Goal: Task Accomplishment & Management: Use online tool/utility

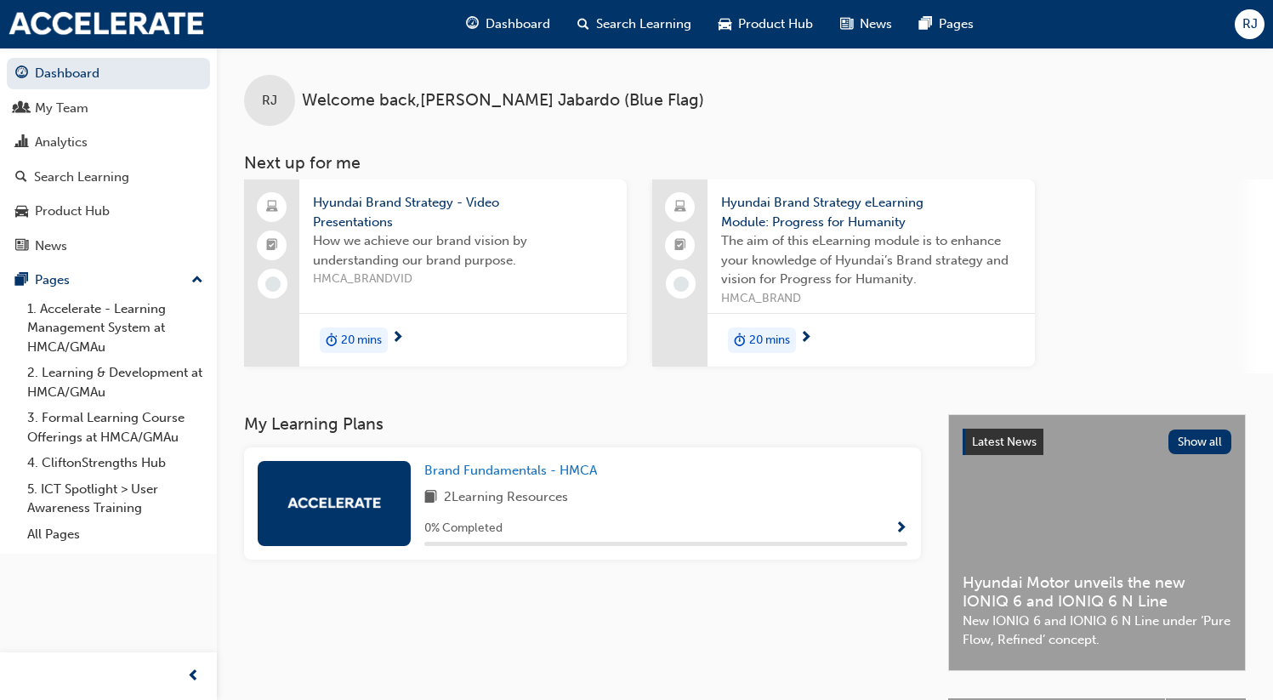
click at [1244, 27] on span "RJ" at bounding box center [1249, 24] width 15 height 20
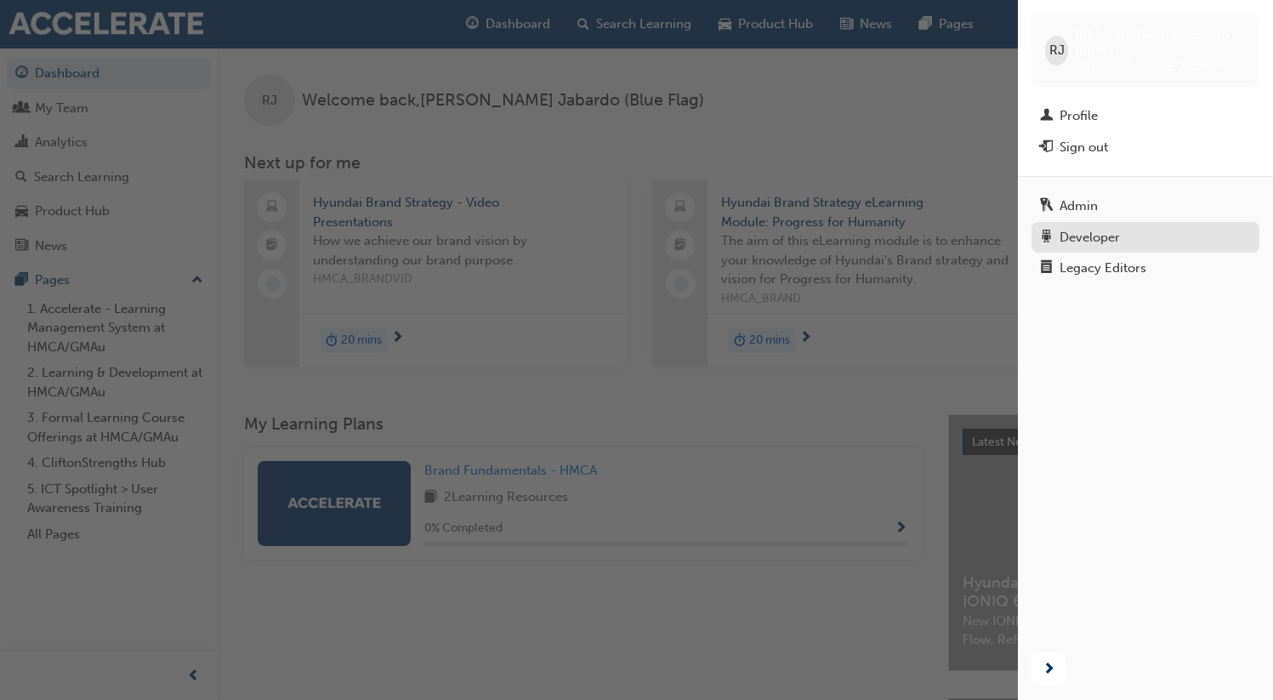
click at [1084, 228] on div "Developer" at bounding box center [1089, 238] width 60 height 20
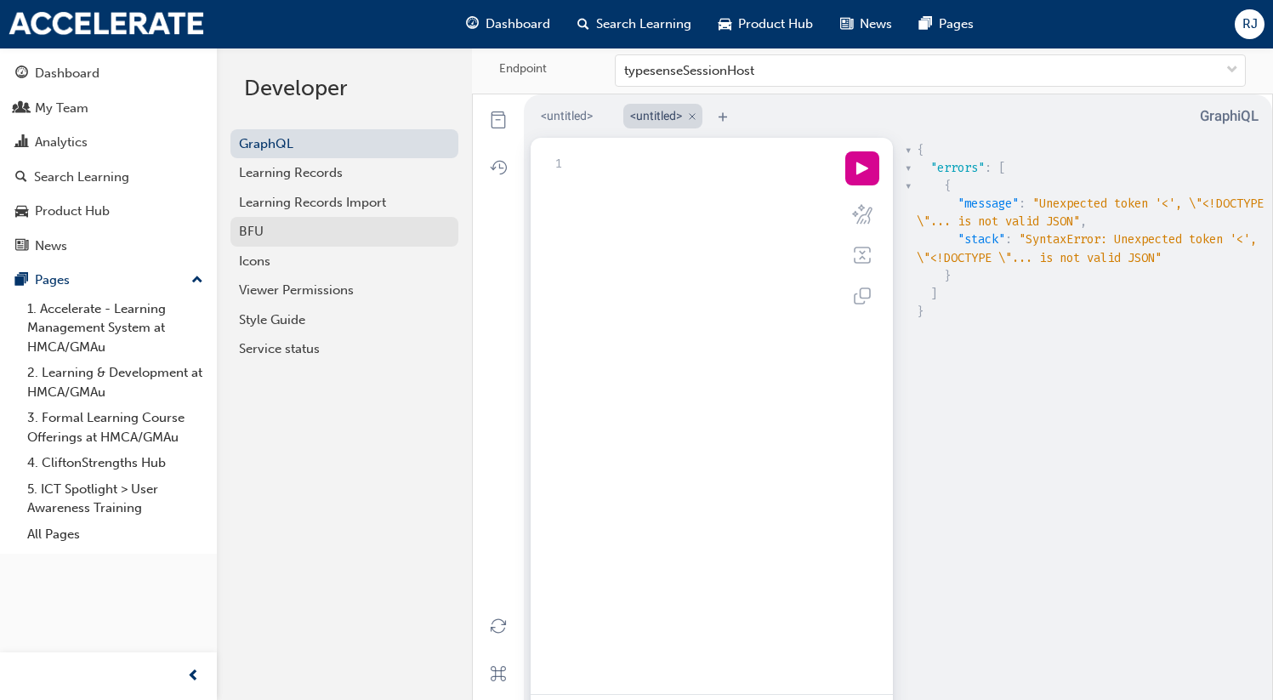
click at [264, 229] on div "BFU" at bounding box center [344, 232] width 211 height 20
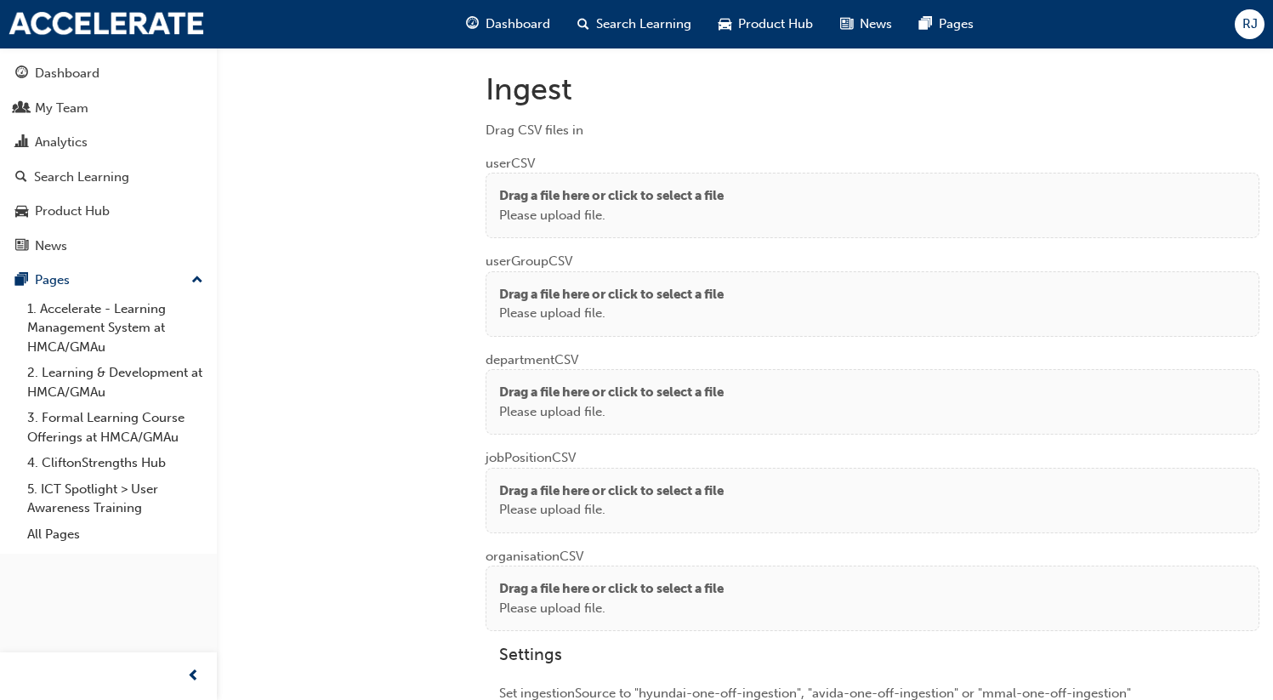
scroll to position [1293, 0]
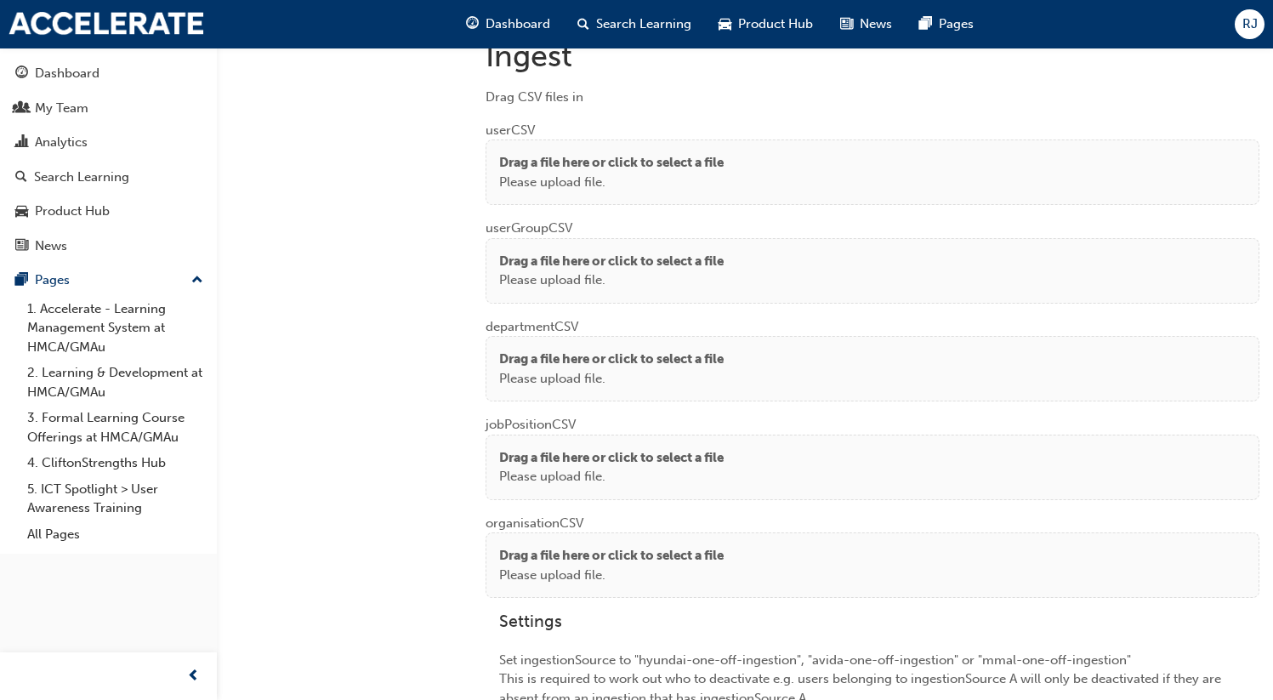
click at [597, 173] on p "Please upload file." at bounding box center [611, 183] width 224 height 20
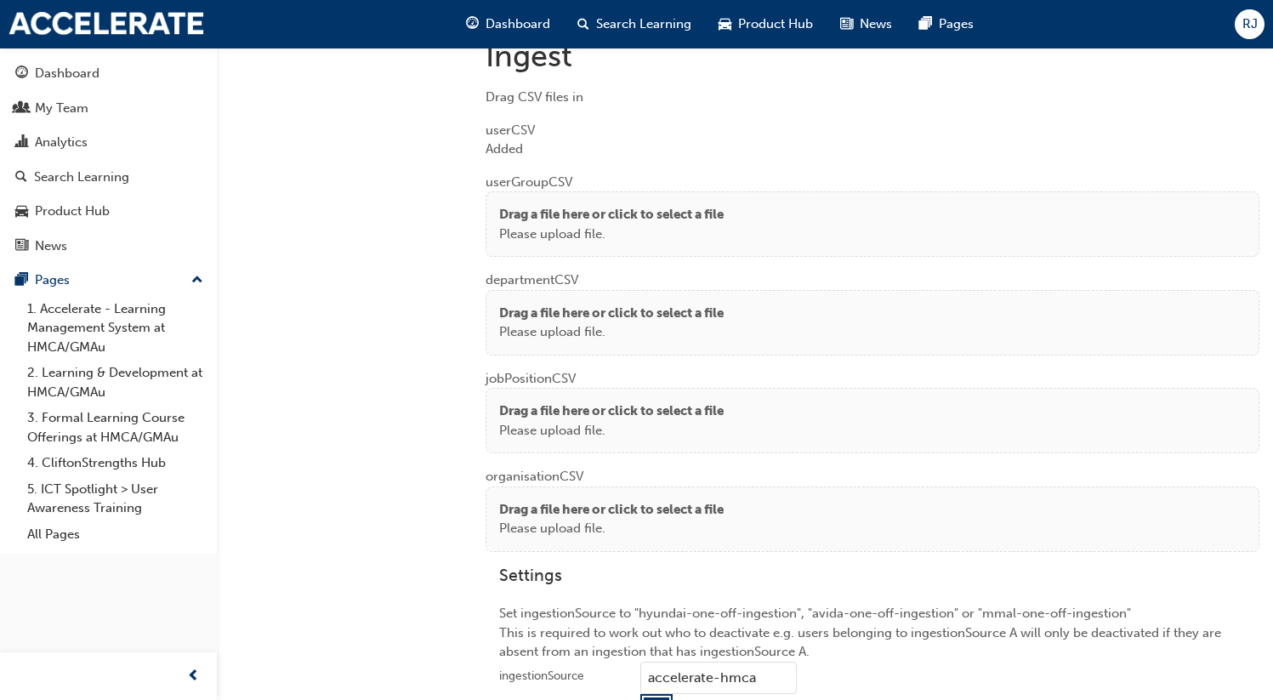
click at [506, 322] on p "Please upload file." at bounding box center [611, 332] width 224 height 20
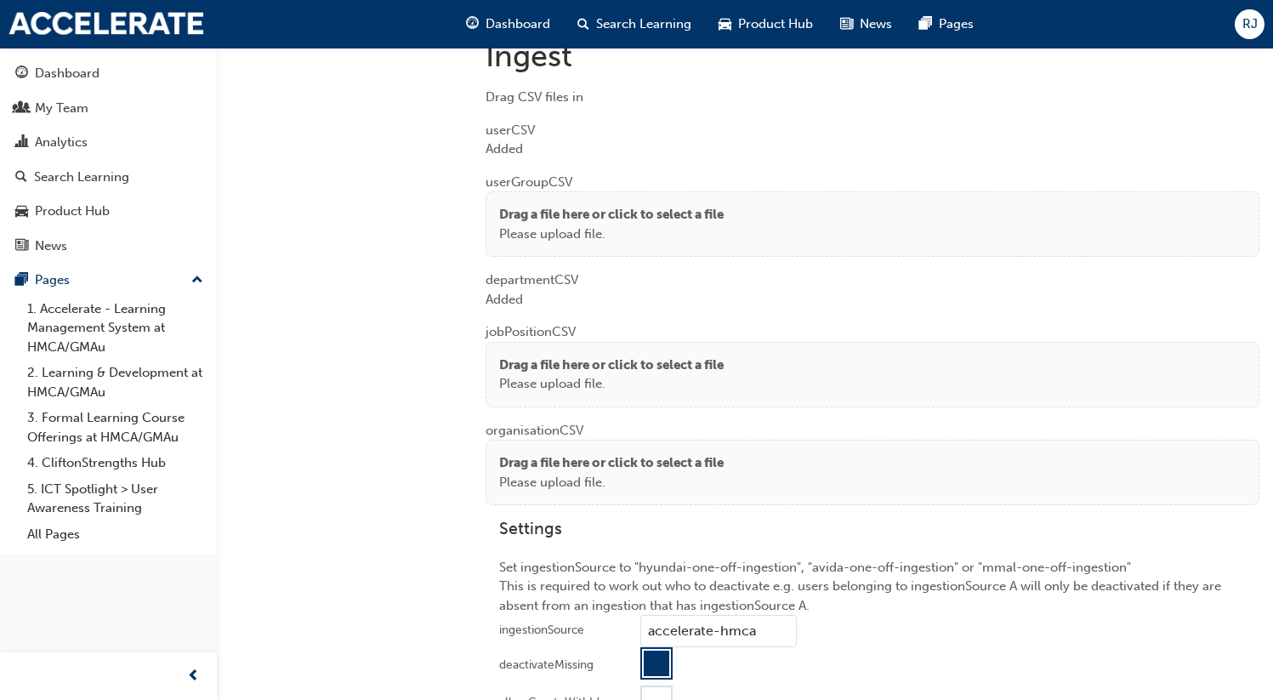
click at [520, 348] on div "Drag a file here or click to select a file Please upload file." at bounding box center [873, 374] width 774 height 65
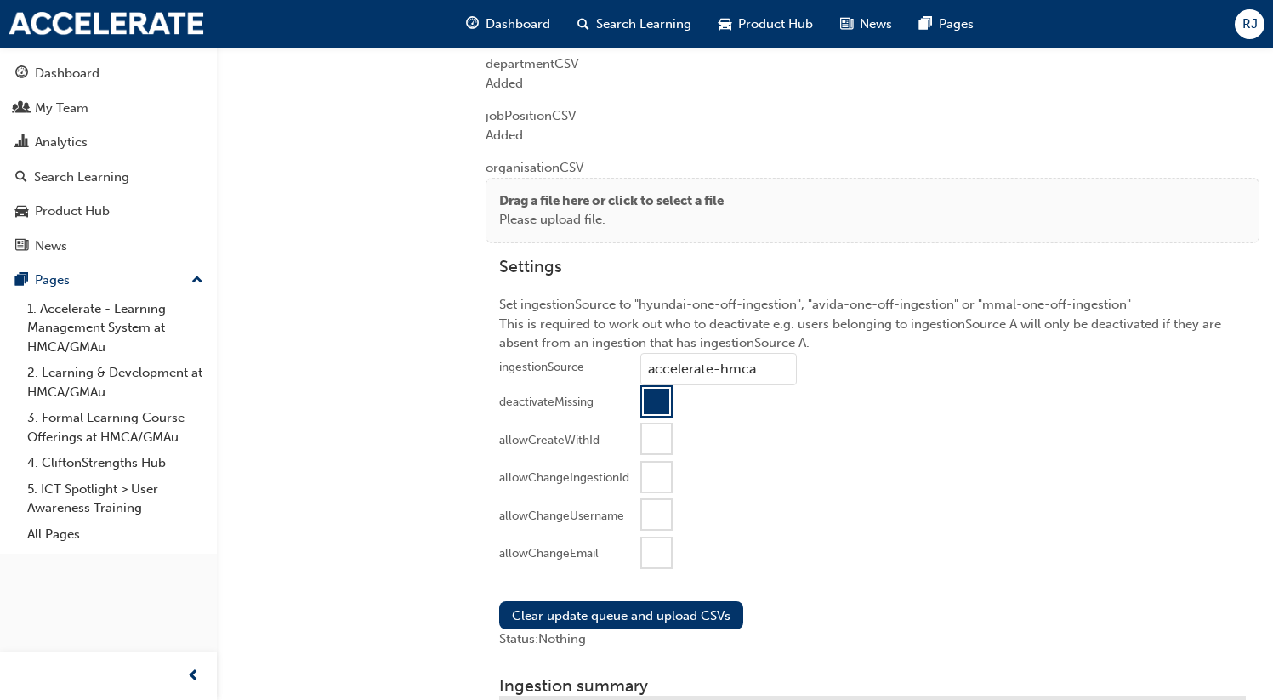
scroll to position [1563, 0]
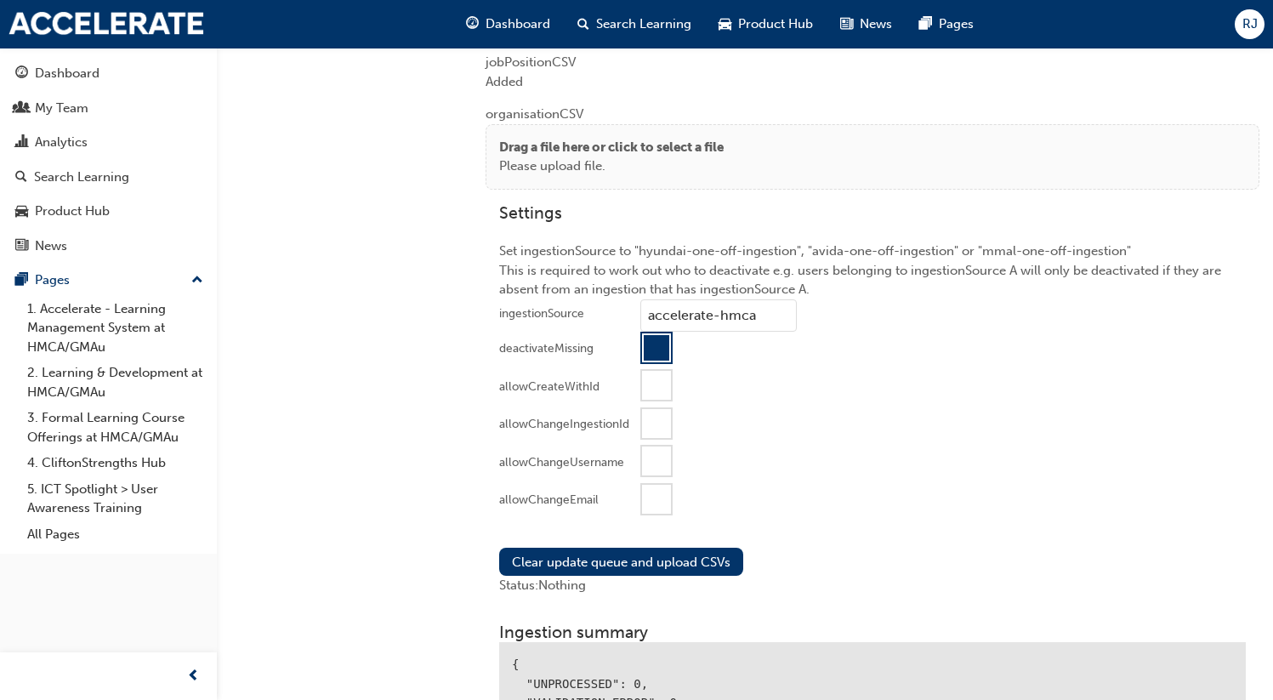
drag, startPoint x: 602, startPoint y: 169, endPoint x: 572, endPoint y: 161, distance: 31.0
click at [602, 169] on p "Please upload file." at bounding box center [611, 166] width 224 height 20
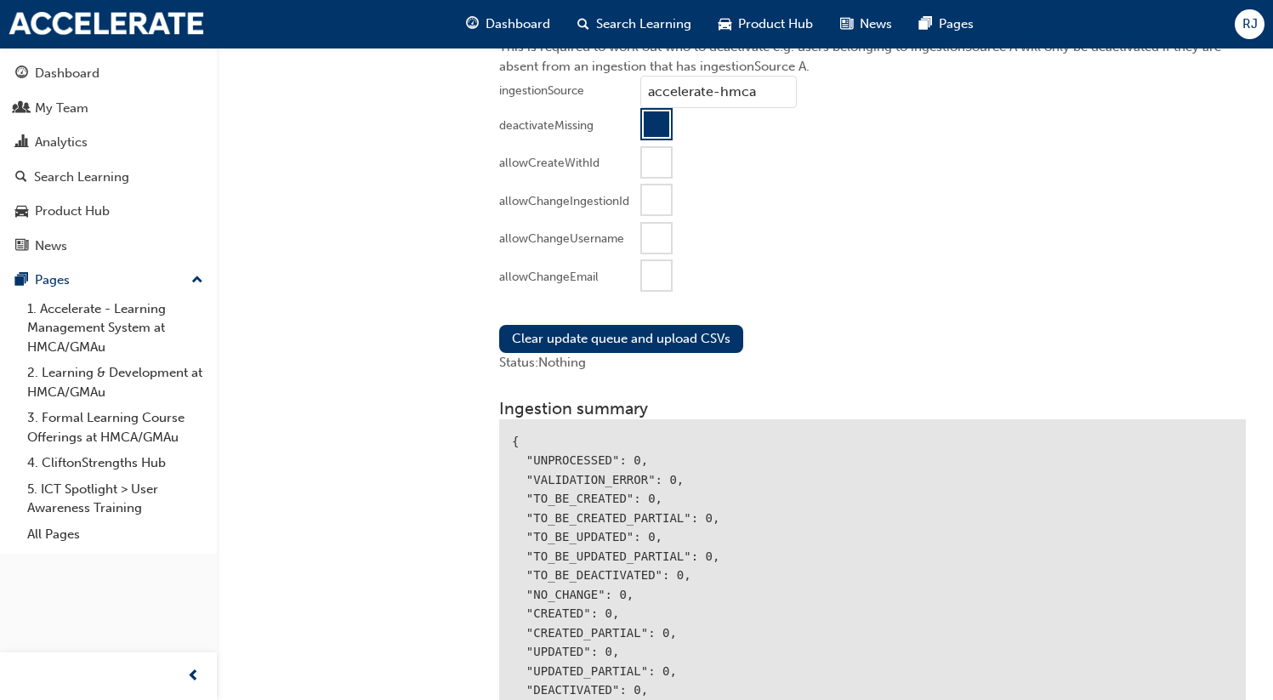
scroll to position [1894, 0]
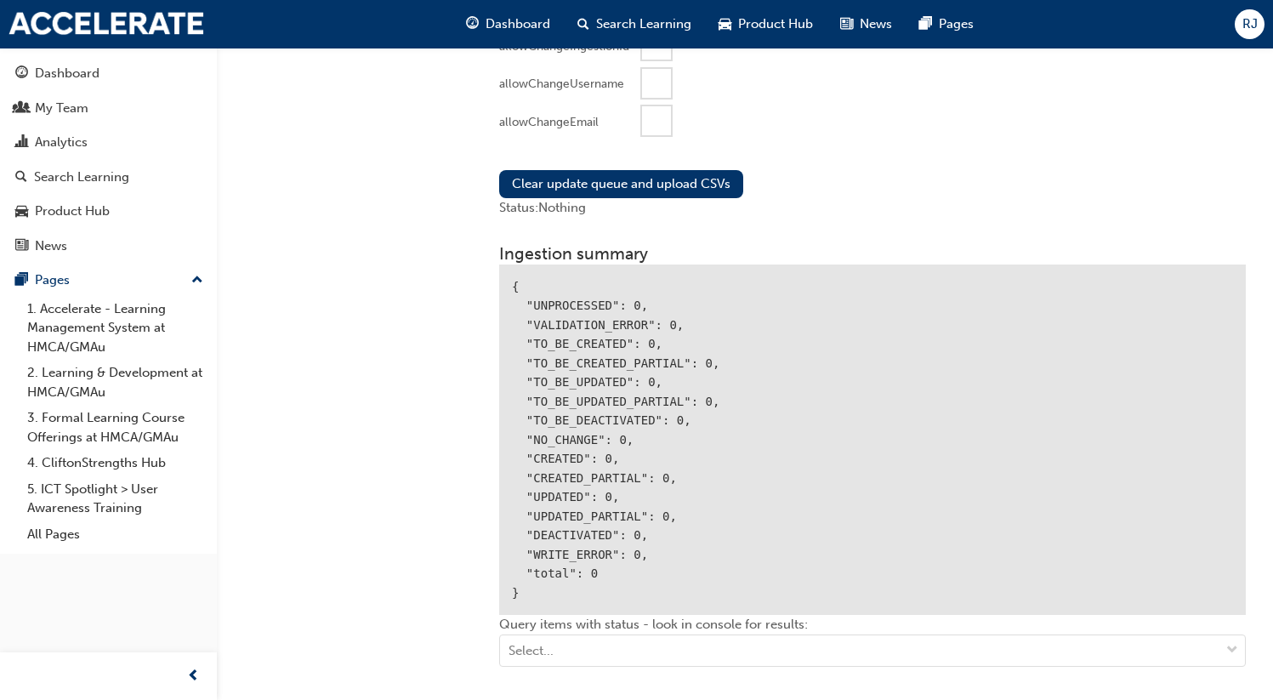
click at [651, 117] on div at bounding box center [656, 120] width 29 height 29
drag, startPoint x: 603, startPoint y: 173, endPoint x: 707, endPoint y: 162, distance: 104.3
click at [602, 173] on button "Clear update queue and upload CSVs" at bounding box center [621, 184] width 244 height 28
click at [662, 76] on div at bounding box center [656, 83] width 29 height 29
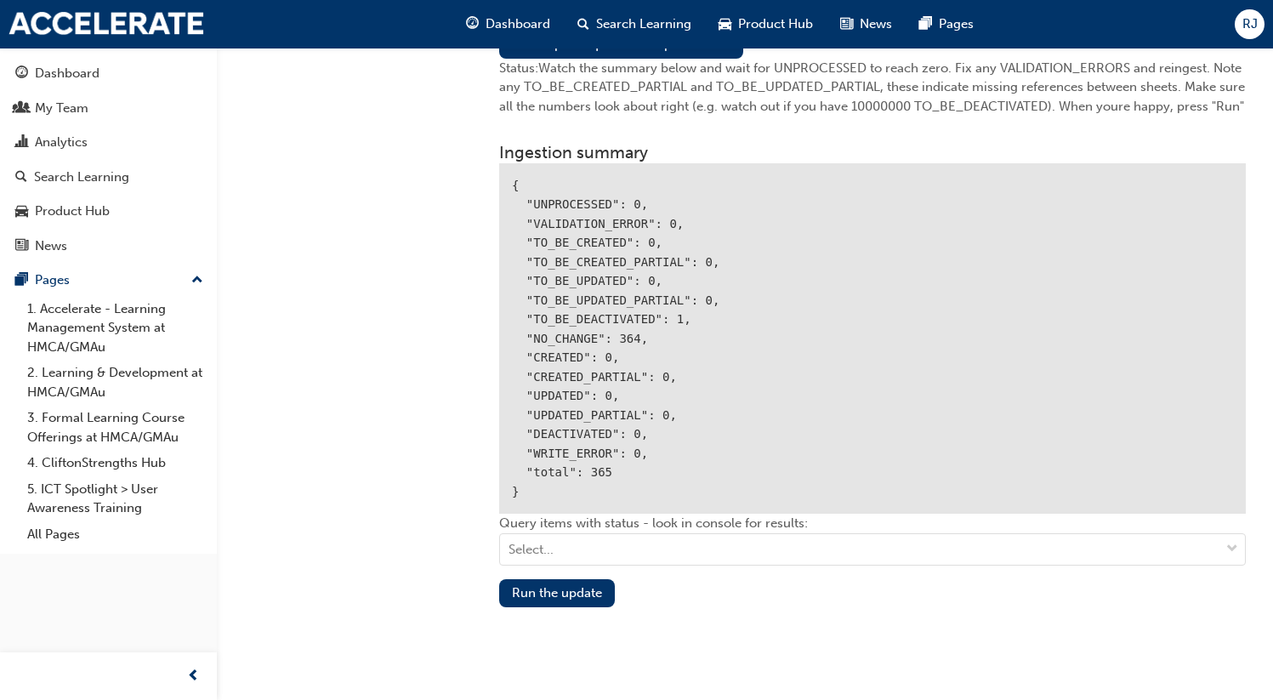
scroll to position [2082, 0]
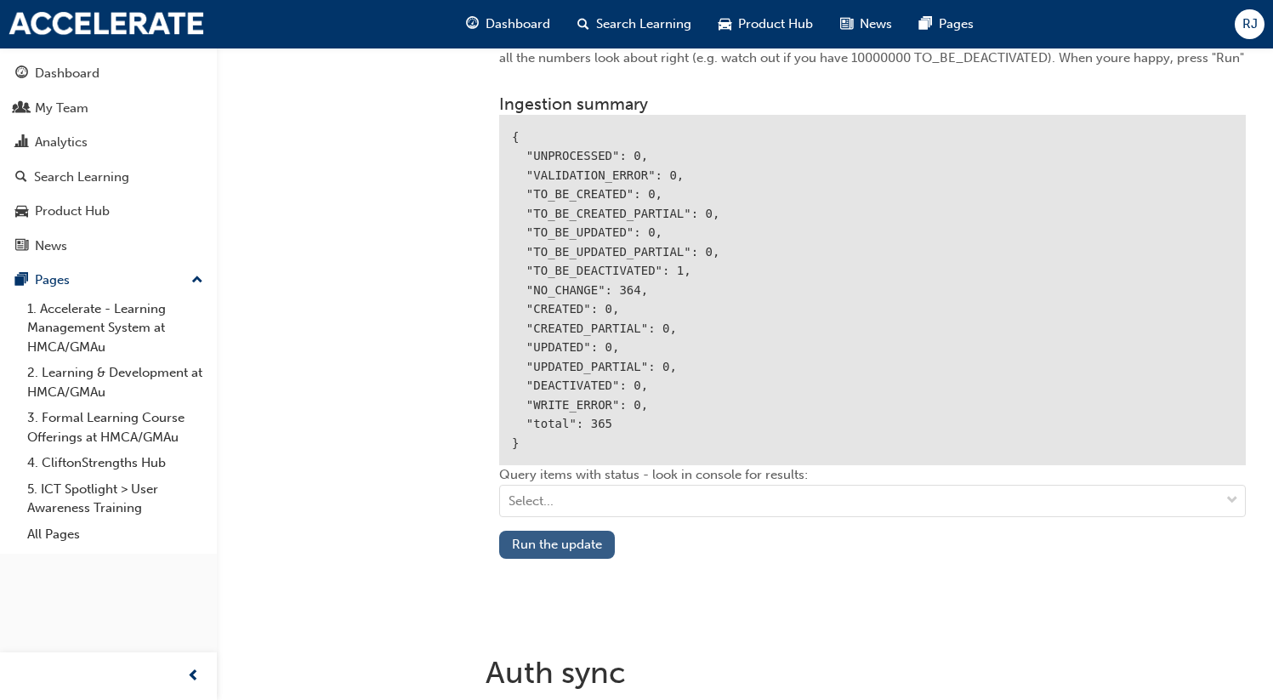
click at [559, 549] on button "Run the update" at bounding box center [557, 545] width 116 height 28
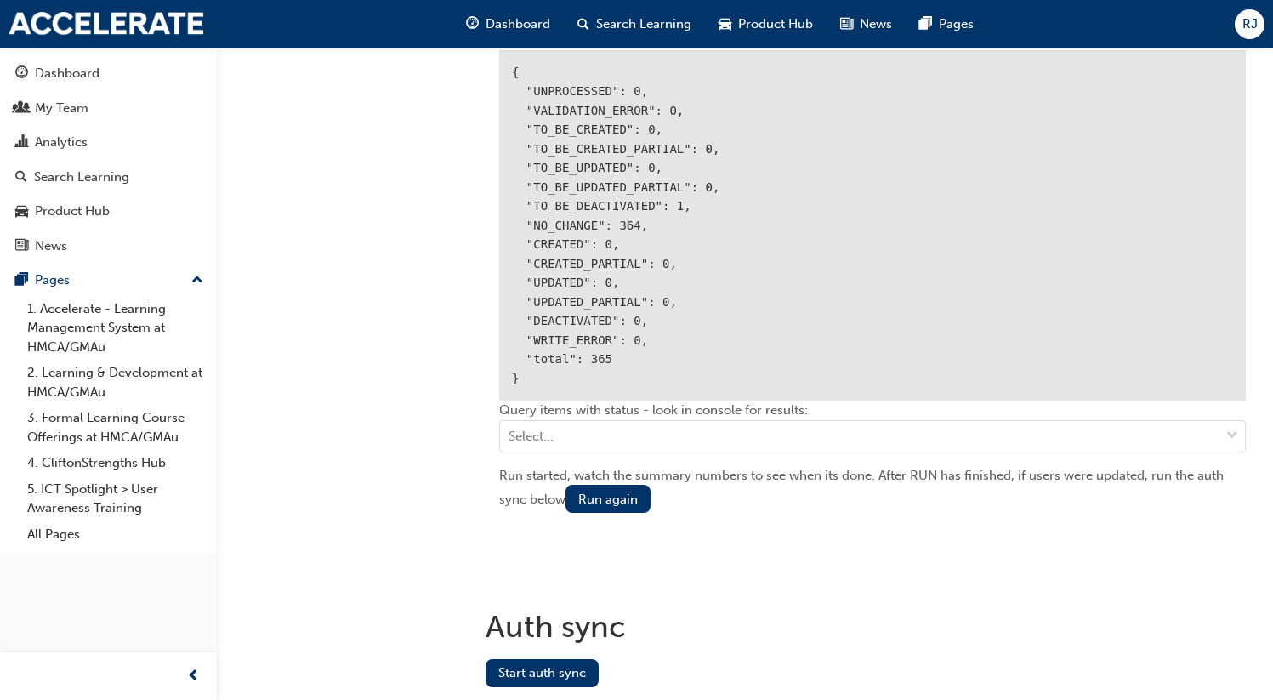
scroll to position [2150, 0]
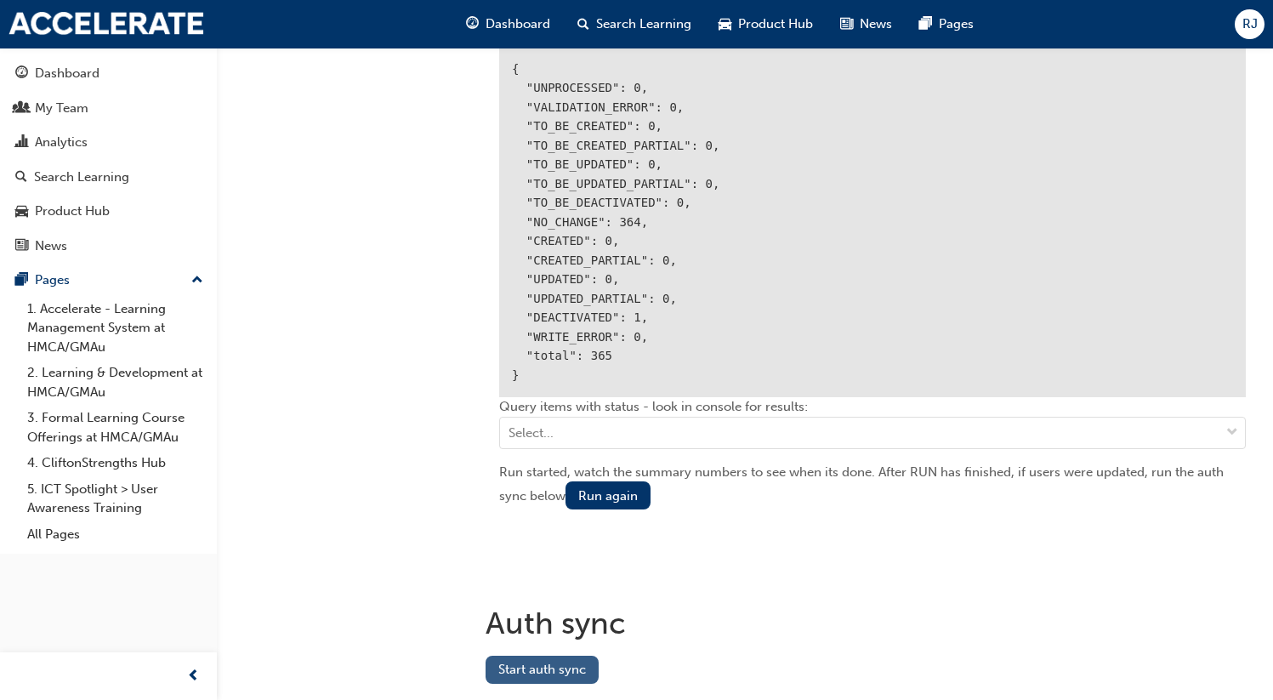
click at [514, 668] on button "Start auth sync" at bounding box center [542, 670] width 113 height 28
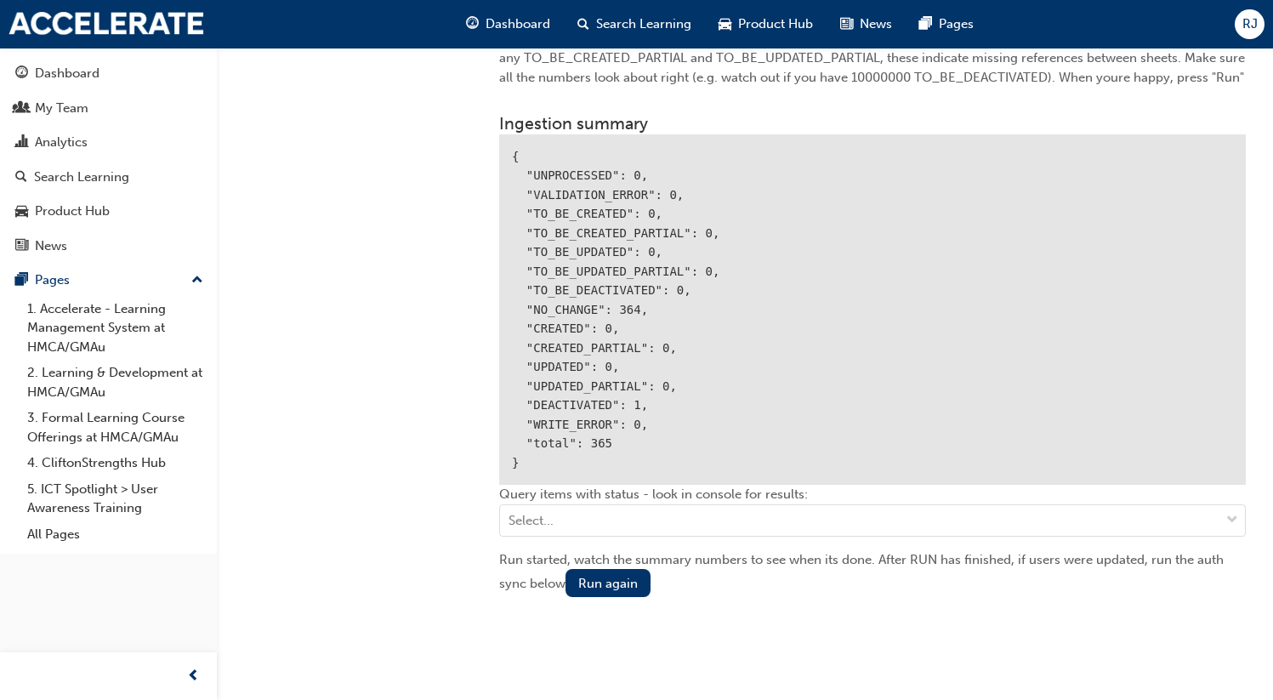
scroll to position [2061, 0]
